Goal: Transaction & Acquisition: Download file/media

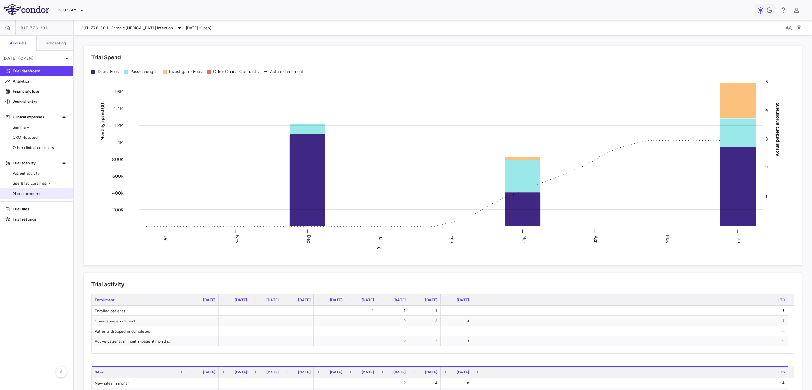
click at [44, 191] on span "Map procedures" at bounding box center [40, 194] width 55 height 6
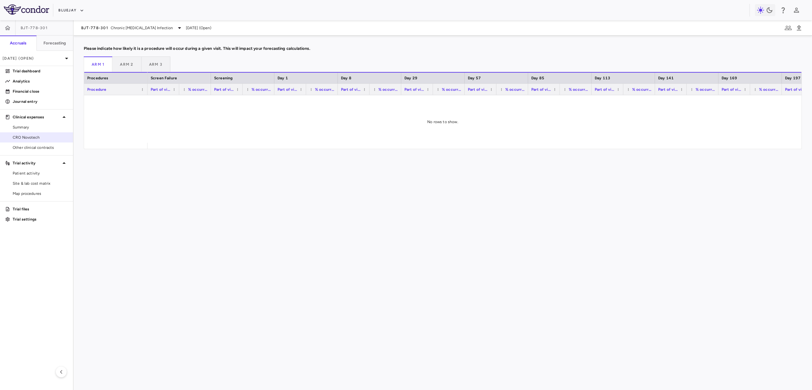
click at [33, 136] on span "CRO Novotech" at bounding box center [40, 138] width 55 height 6
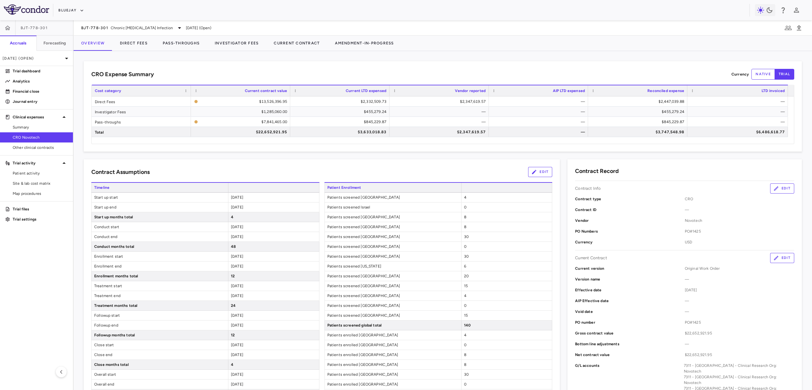
click at [787, 90] on div at bounding box center [788, 90] width 3 height 11
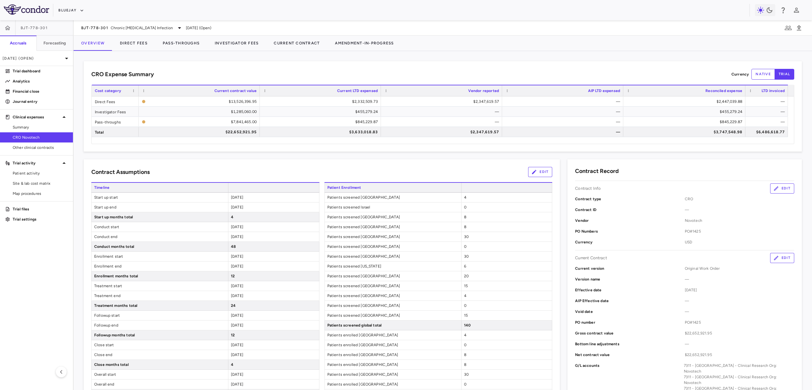
drag, startPoint x: 199, startPoint y: 90, endPoint x: 136, endPoint y: 96, distance: 63.4
click at [137, 96] on div at bounding box center [138, 90] width 3 height 11
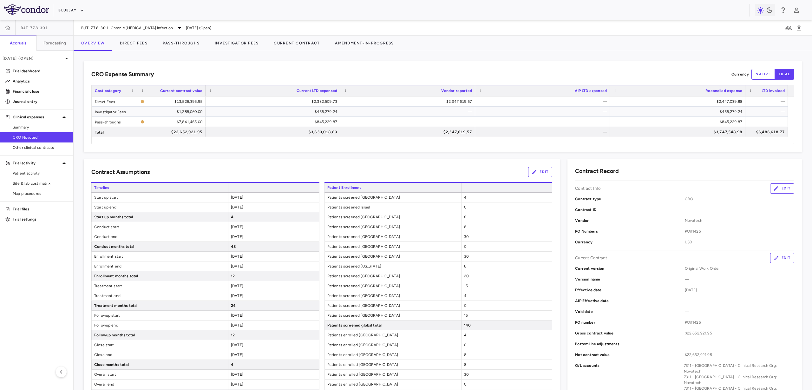
drag, startPoint x: 258, startPoint y: 91, endPoint x: 205, endPoint y: 93, distance: 53.3
click at [205, 93] on div at bounding box center [205, 90] width 3 height 11
drag, startPoint x: 340, startPoint y: 91, endPoint x: 279, endPoint y: 90, distance: 60.6
click at [281, 90] on div at bounding box center [282, 90] width 3 height 11
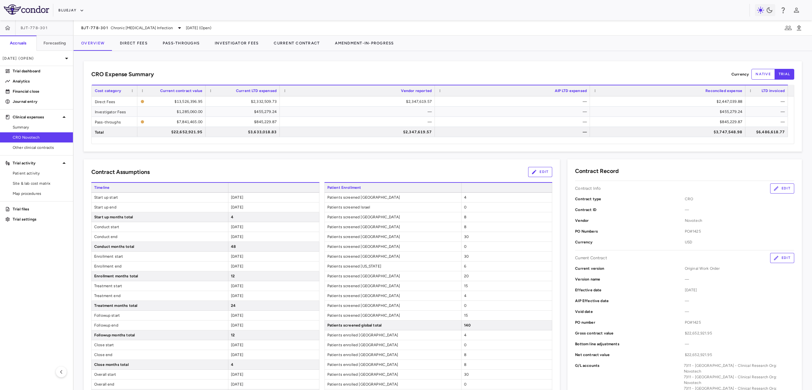
click at [789, 90] on div "CRO Expense Summary Currency native trial Press ENTER to sort. Press ALT DOWN t…" at bounding box center [443, 106] width 718 height 90
click at [787, 92] on div at bounding box center [788, 90] width 3 height 11
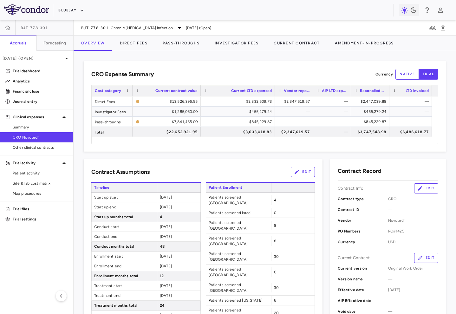
drag, startPoint x: 137, startPoint y: 90, endPoint x: 131, endPoint y: 89, distance: 5.5
click at [131, 89] on div at bounding box center [132, 90] width 3 height 11
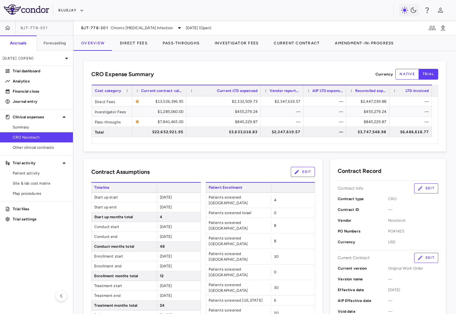
drag, startPoint x: 200, startPoint y: 93, endPoint x: 186, endPoint y: 92, distance: 14.3
click at [186, 92] on div at bounding box center [186, 90] width 3 height 11
click at [258, 90] on div "Current LTD expensed" at bounding box center [223, 90] width 74 height 11
click at [262, 91] on div "Vendor reported" at bounding box center [281, 90] width 43 height 11
drag, startPoint x: 260, startPoint y: 91, endPoint x: 240, endPoint y: 93, distance: 19.4
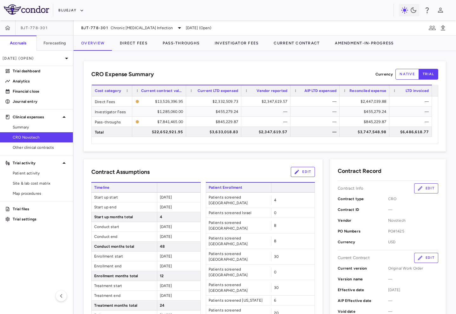
click at [240, 93] on div at bounding box center [241, 90] width 3 height 11
drag, startPoint x: 290, startPoint y: 92, endPoint x: 285, endPoint y: 93, distance: 4.9
click at [285, 93] on div at bounding box center [285, 90] width 3 height 11
drag, startPoint x: 337, startPoint y: 92, endPoint x: 331, endPoint y: 93, distance: 6.4
click at [331, 93] on div at bounding box center [331, 90] width 3 height 11
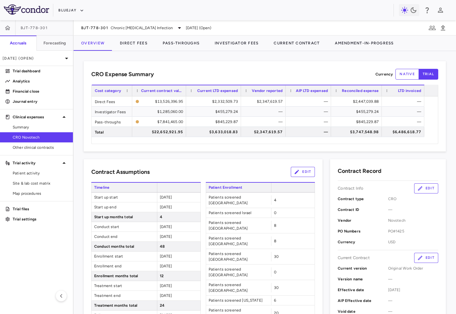
drag, startPoint x: 389, startPoint y: 90, endPoint x: 381, endPoint y: 90, distance: 7.3
click at [381, 90] on div at bounding box center [381, 90] width 3 height 11
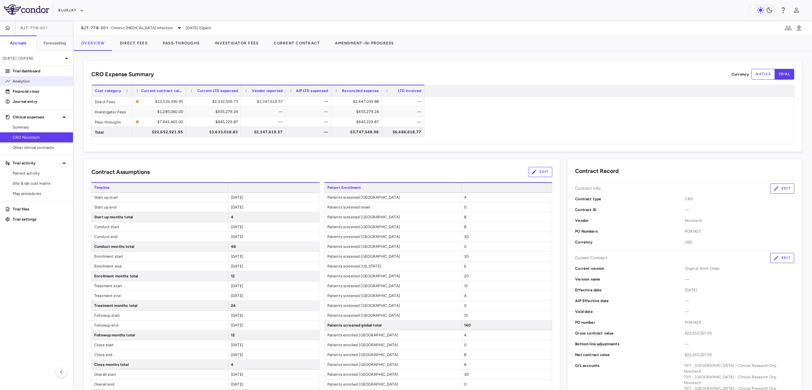
click at [28, 82] on p "Analytics" at bounding box center [40, 81] width 55 height 6
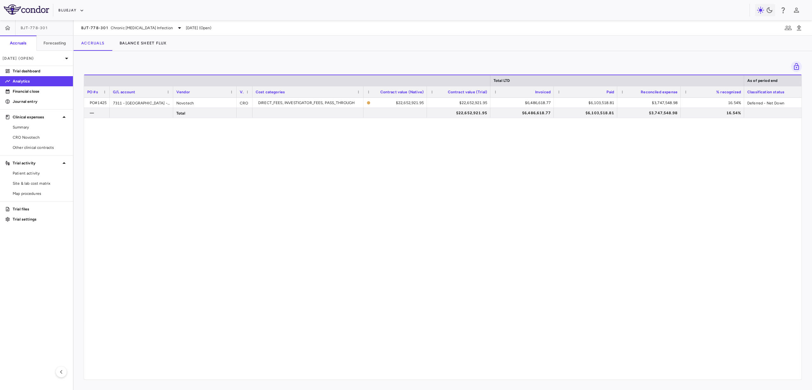
drag, startPoint x: 147, startPoint y: 91, endPoint x: 109, endPoint y: 93, distance: 37.8
click at [109, 93] on div at bounding box center [109, 91] width 3 height 11
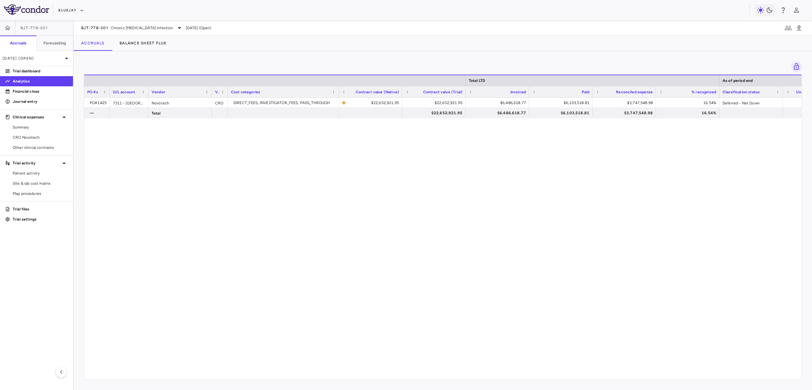
drag, startPoint x: 172, startPoint y: 91, endPoint x: 147, endPoint y: 90, distance: 24.8
click at [147, 90] on div at bounding box center [148, 91] width 3 height 11
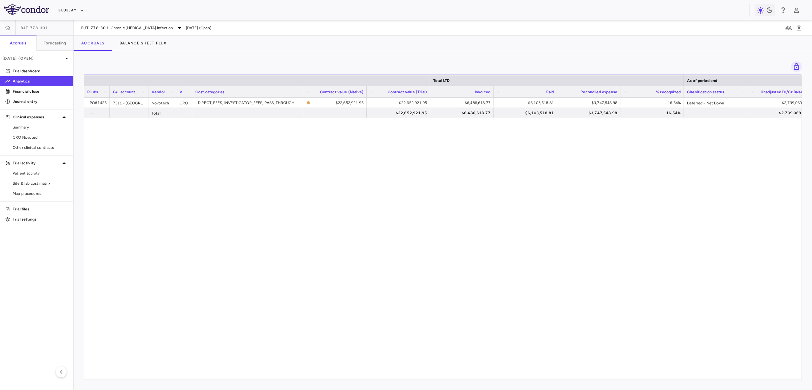
drag, startPoint x: 210, startPoint y: 92, endPoint x: 175, endPoint y: 92, distance: 35.5
click at [175, 92] on div at bounding box center [176, 91] width 3 height 11
drag, startPoint x: 366, startPoint y: 91, endPoint x: 357, endPoint y: 92, distance: 8.9
click at [357, 92] on div at bounding box center [357, 91] width 3 height 11
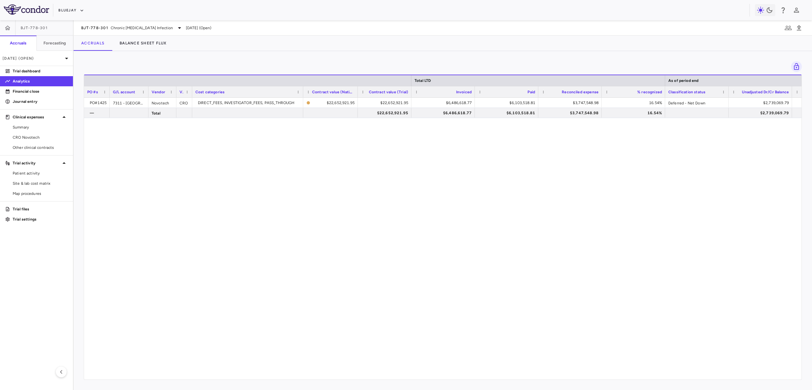
drag, startPoint x: 420, startPoint y: 90, endPoint x: 411, endPoint y: 90, distance: 9.8
click at [411, 90] on div at bounding box center [411, 91] width 3 height 11
click at [474, 90] on div at bounding box center [474, 91] width 3 height 11
click at [664, 81] on div at bounding box center [665, 80] width 3 height 11
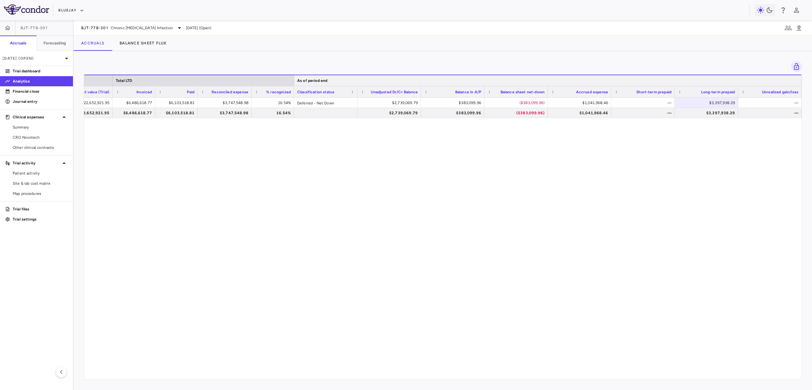
click at [800, 81] on div at bounding box center [801, 80] width 3 height 11
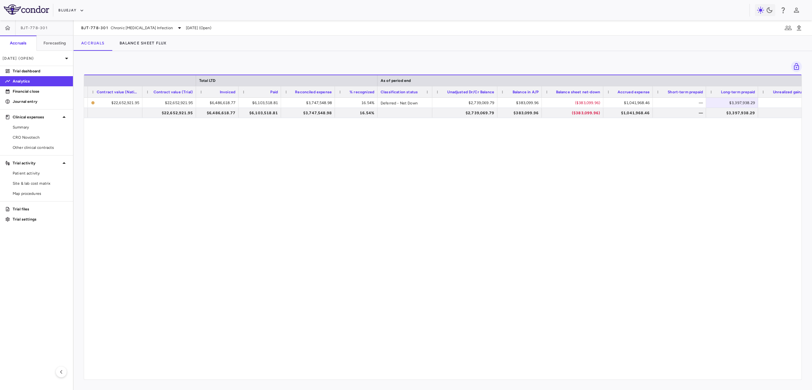
scroll to position [0, 180]
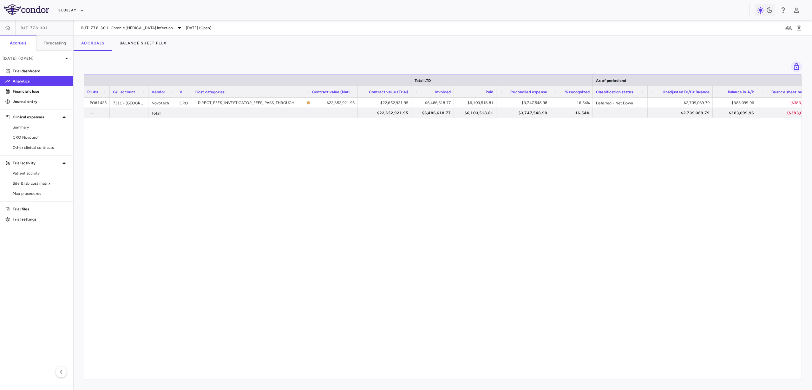
click at [315, 247] on div "PO#1425 7311 - [GEOGRAPHIC_DATA] - Clinical Research Org: Novotech Novotech CRO…" at bounding box center [443, 236] width 718 height 276
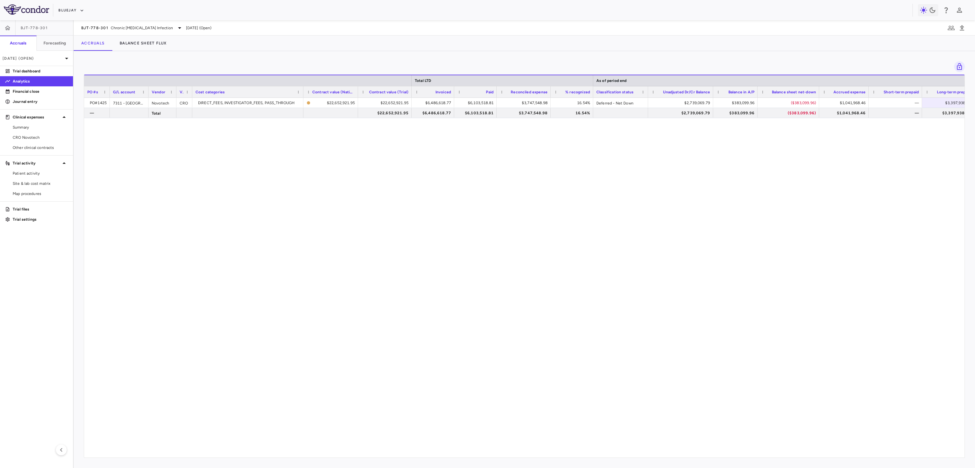
click at [372, 262] on div "PO#1425 7311 - [GEOGRAPHIC_DATA] - Clinical Research Org: Novotech Novotech CRO…" at bounding box center [524, 274] width 880 height 353
drag, startPoint x: 303, startPoint y: 90, endPoint x: 296, endPoint y: 89, distance: 6.7
click at [296, 89] on div at bounding box center [296, 91] width 3 height 11
drag, startPoint x: 641, startPoint y: 89, endPoint x: 637, endPoint y: 88, distance: 3.8
click at [637, 88] on div at bounding box center [637, 91] width 3 height 11
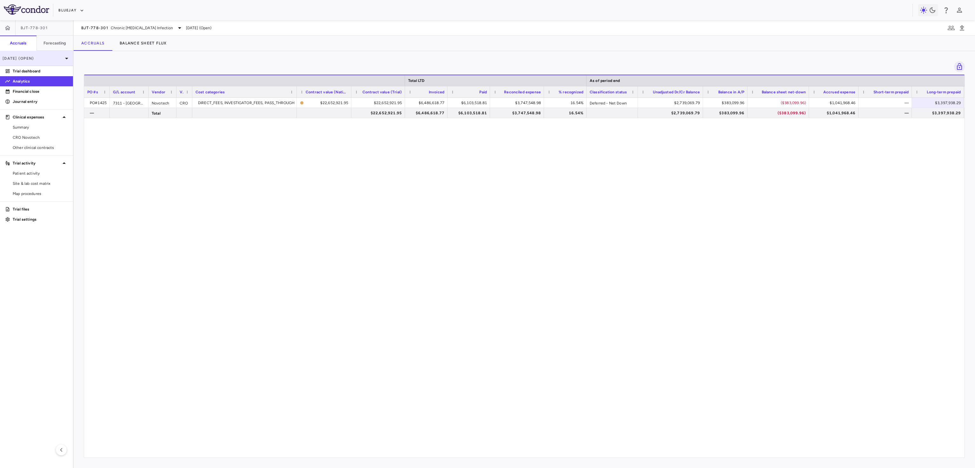
click at [40, 60] on p "[DATE] (Open)" at bounding box center [33, 59] width 60 height 6
click at [43, 115] on div "[DATE] Open" at bounding box center [36, 119] width 73 height 15
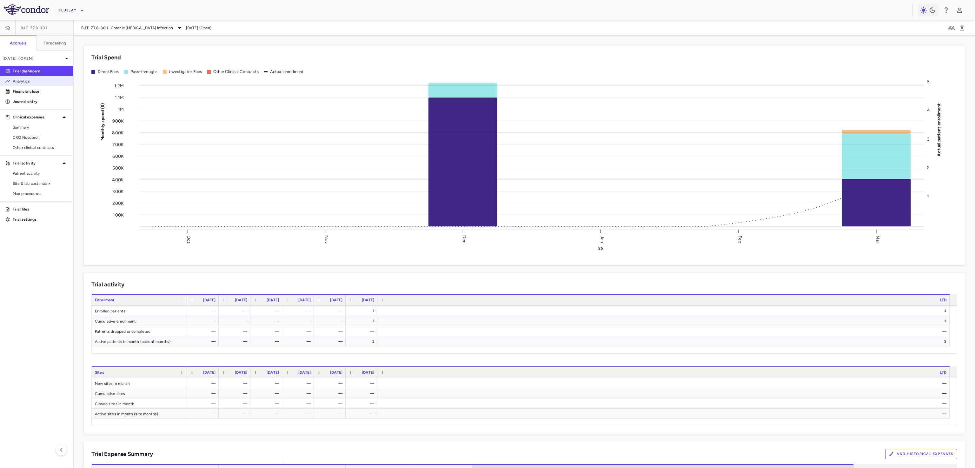
click at [40, 85] on link "Analytics" at bounding box center [36, 81] width 73 height 10
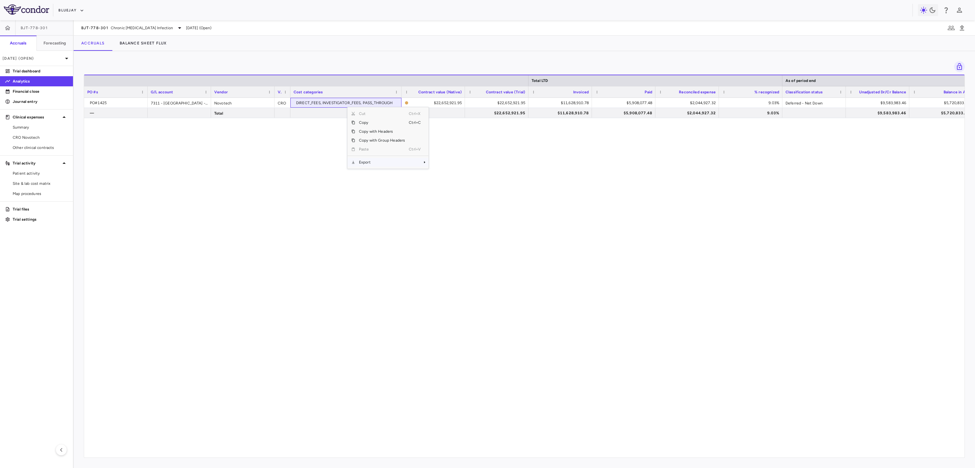
click at [373, 163] on span "Export" at bounding box center [382, 162] width 54 height 9
click at [457, 173] on span "Excel Export" at bounding box center [450, 173] width 30 height 9
